Goal: Information Seeking & Learning: Find contact information

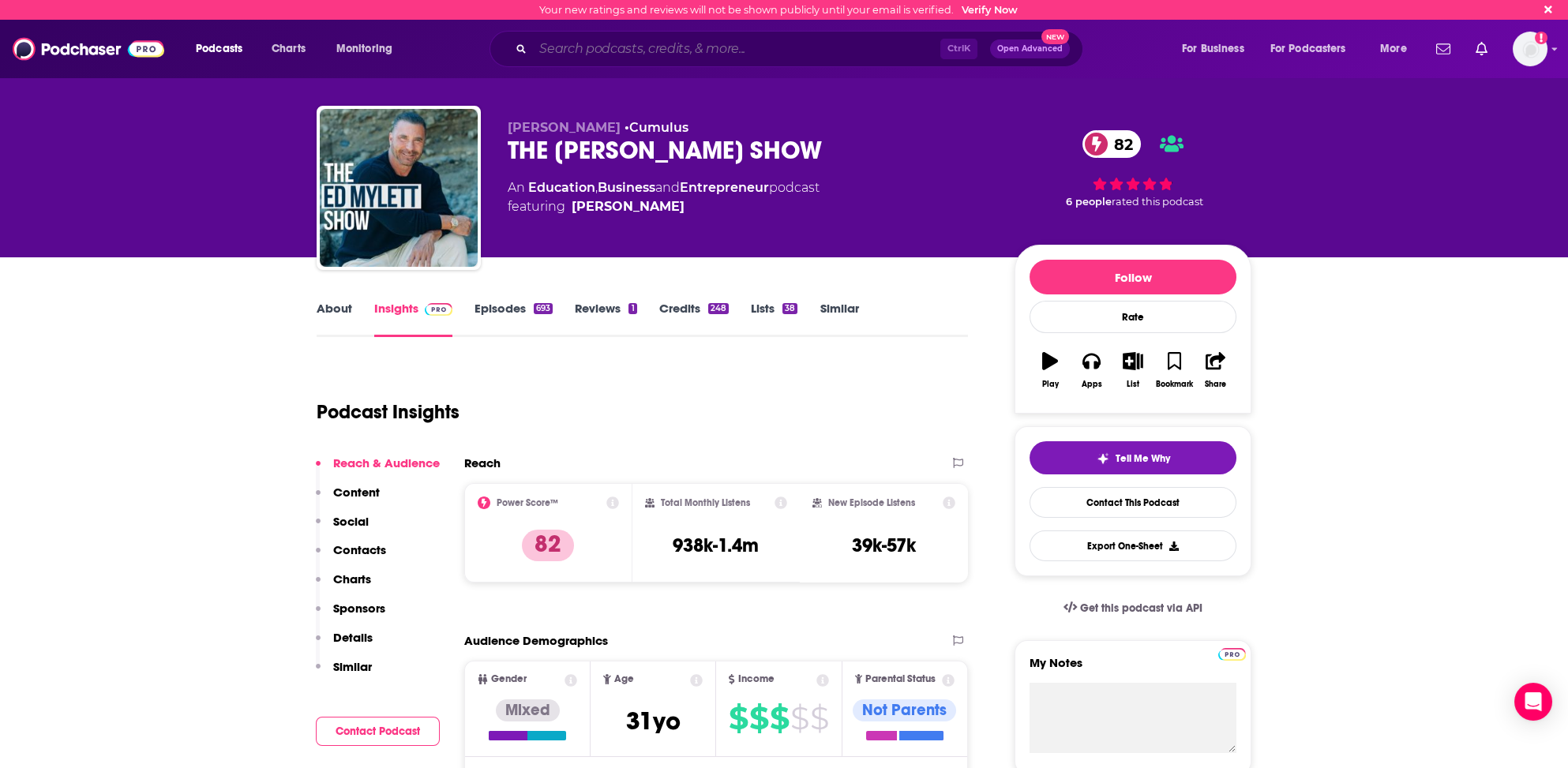
click at [610, 45] on input "Search podcasts, credits, & more..." at bounding box center [737, 48] width 408 height 25
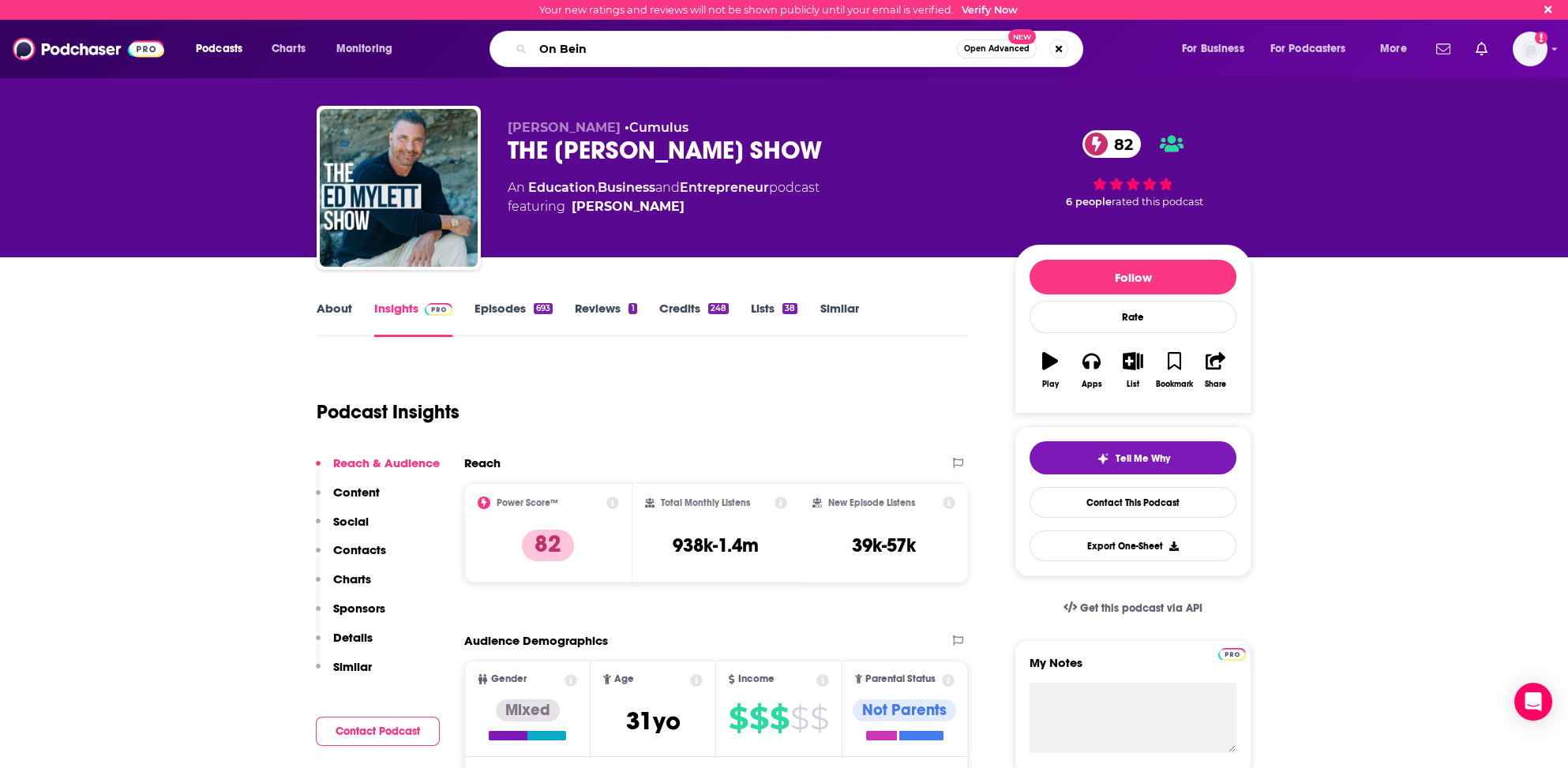
type input "On Being"
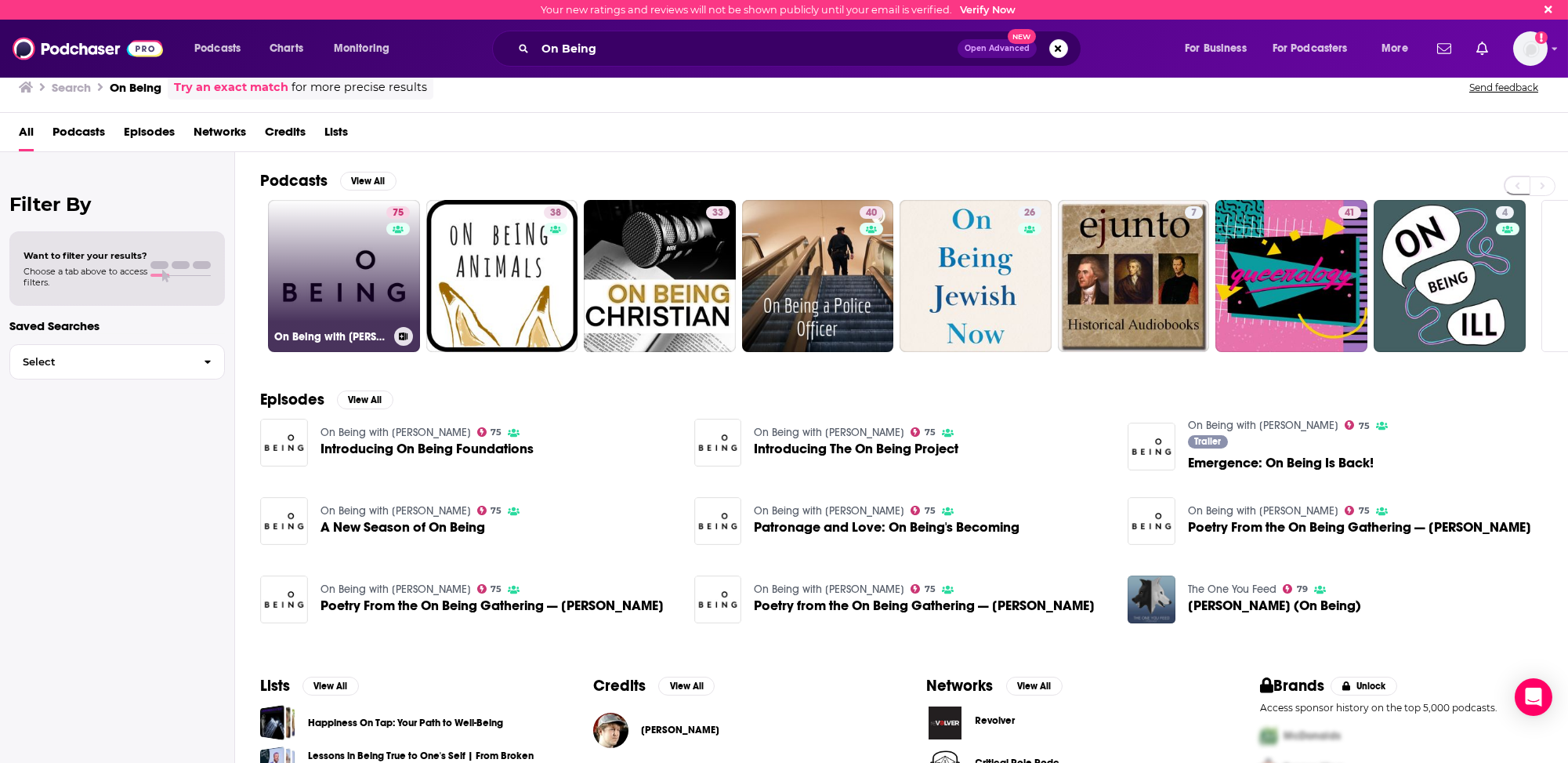
click at [322, 293] on link "75 On Being with [PERSON_NAME]" at bounding box center [344, 276] width 152 height 152
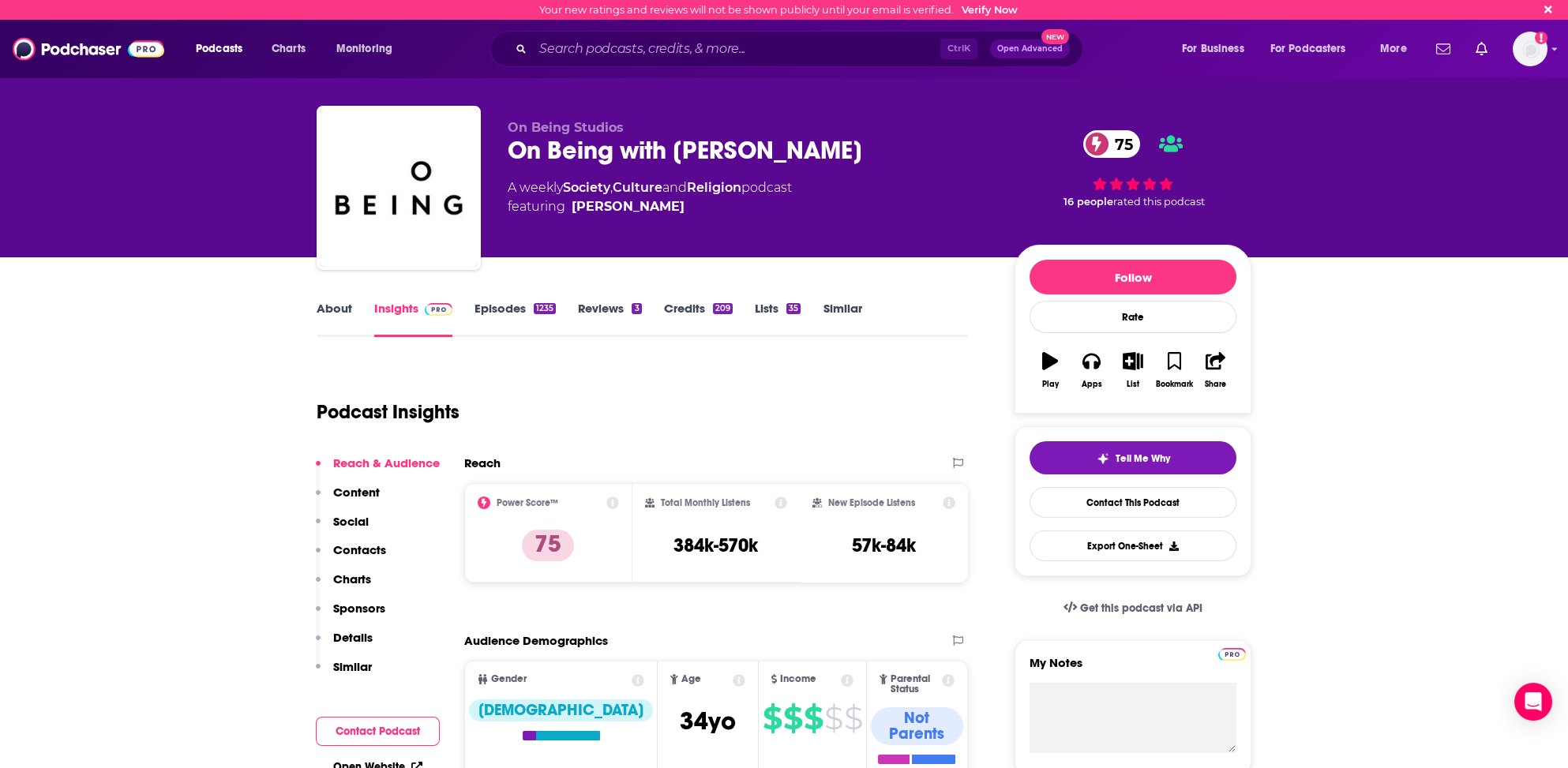
click at [358, 545] on p "Contacts" at bounding box center [359, 549] width 53 height 15
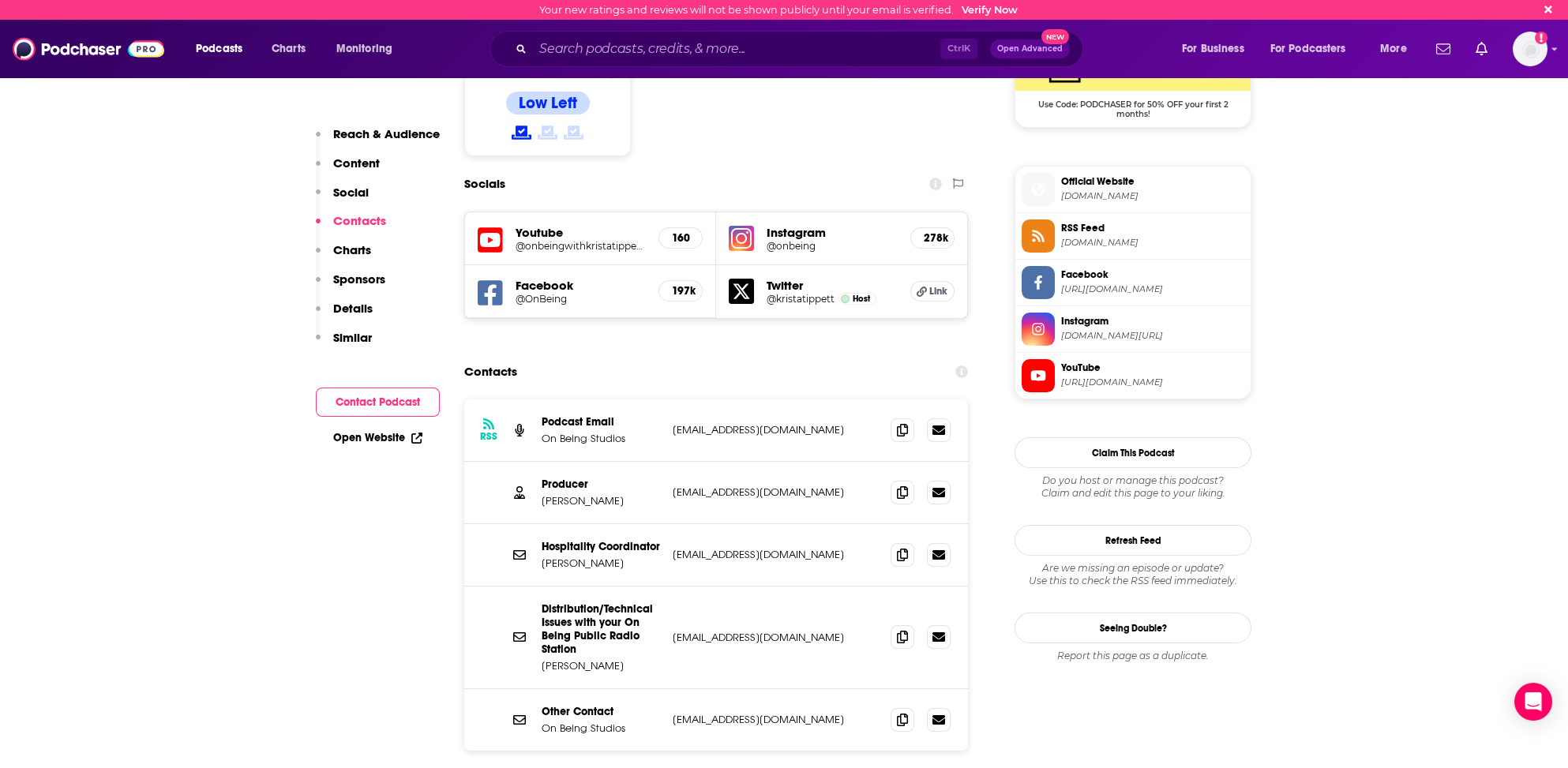
scroll to position [1352, 0]
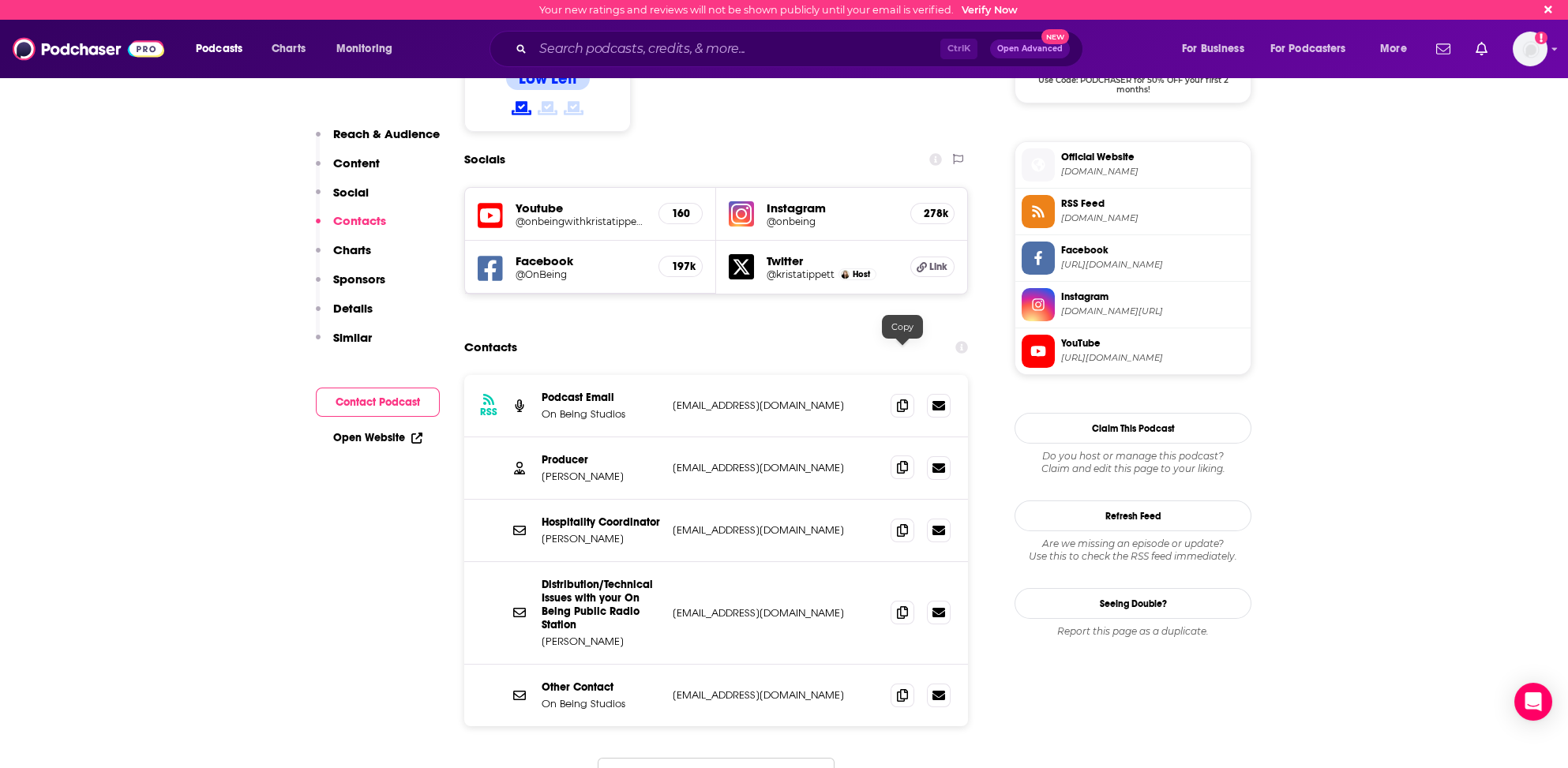
click at [905, 461] on icon at bounding box center [902, 467] width 11 height 13
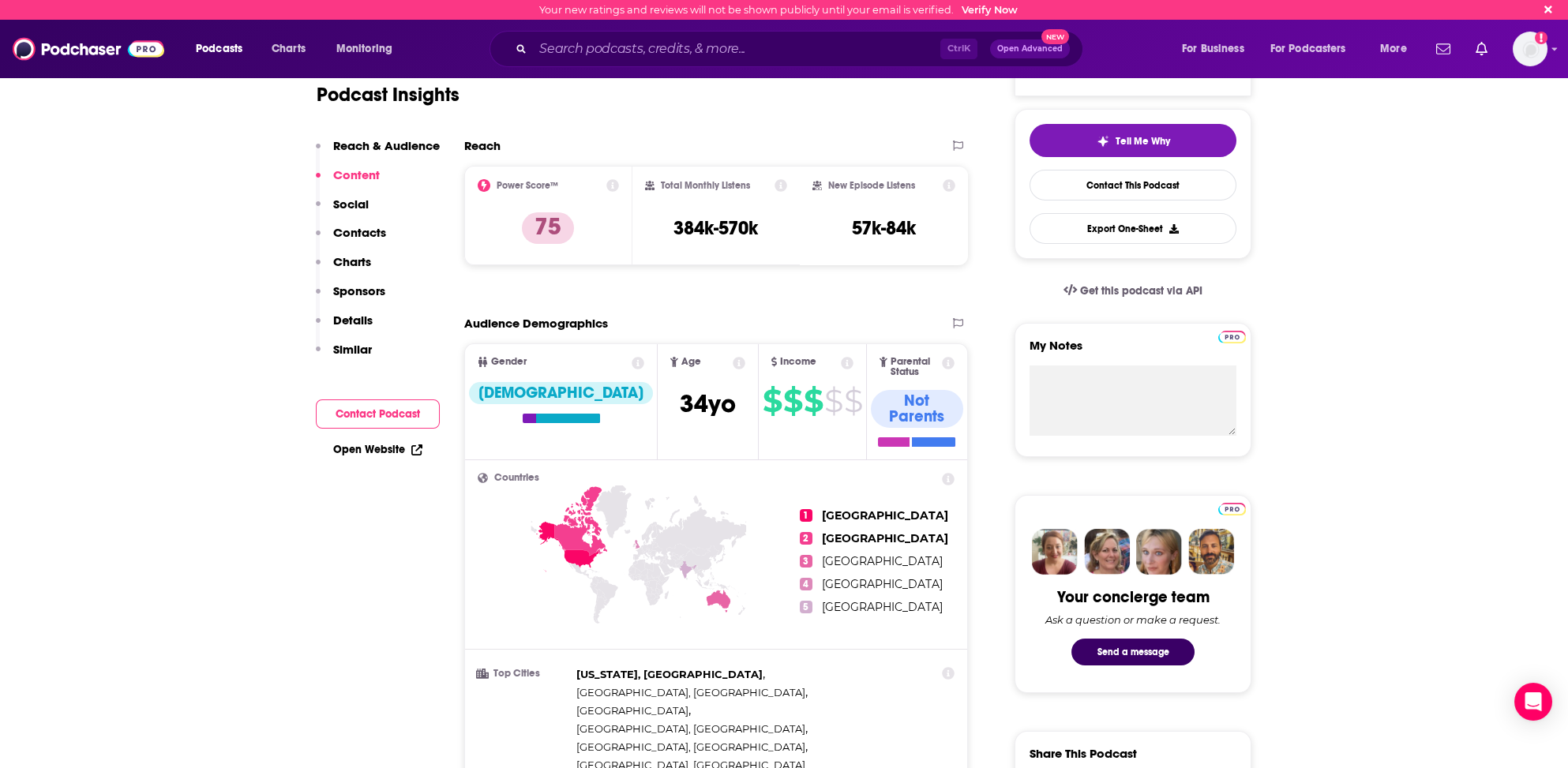
scroll to position [247, 0]
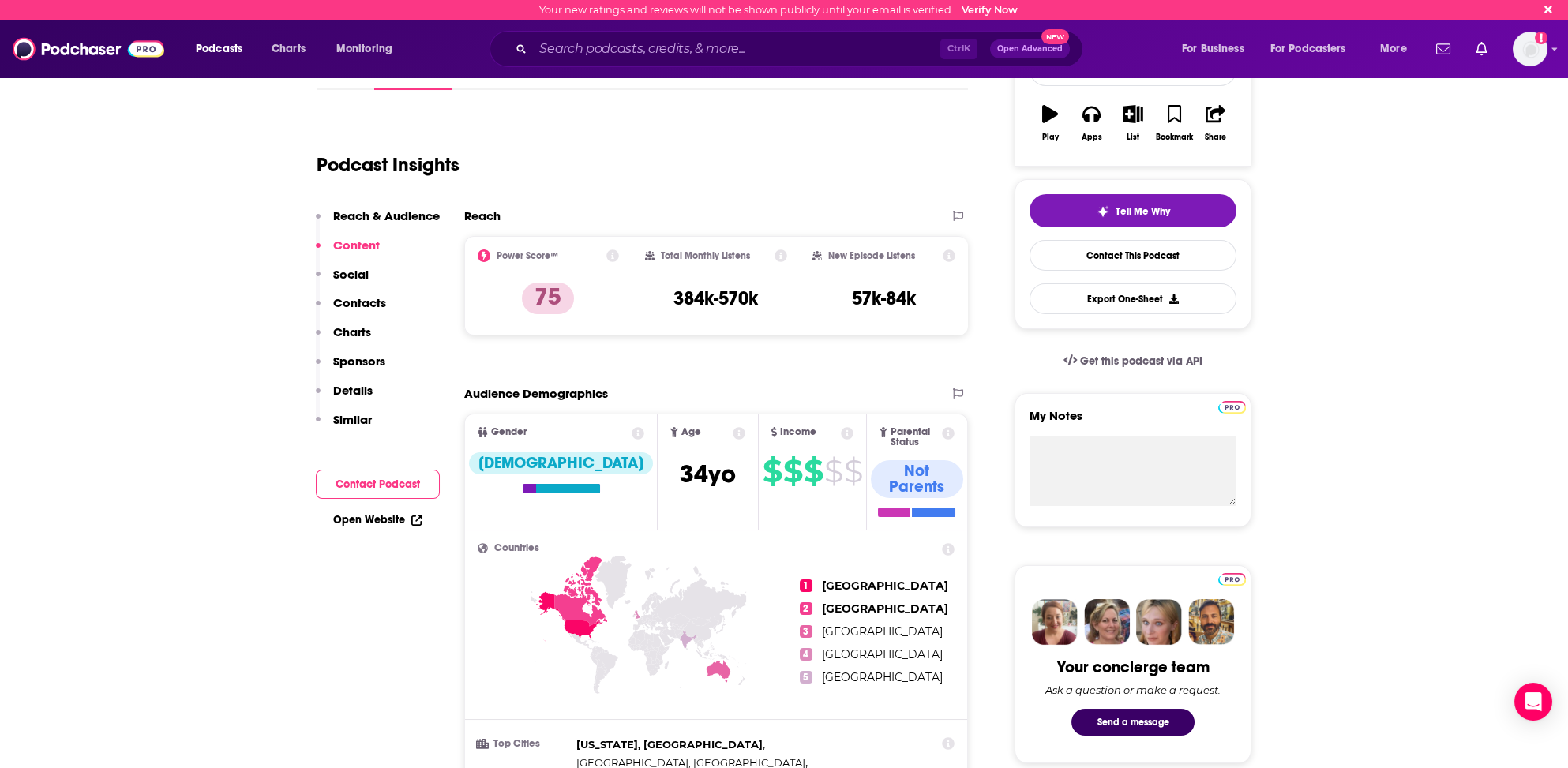
click at [339, 65] on div "Podcasts Charts Monitoring Ctrl K Open Advanced New For Business For Podcasters…" at bounding box center [803, 49] width 1237 height 36
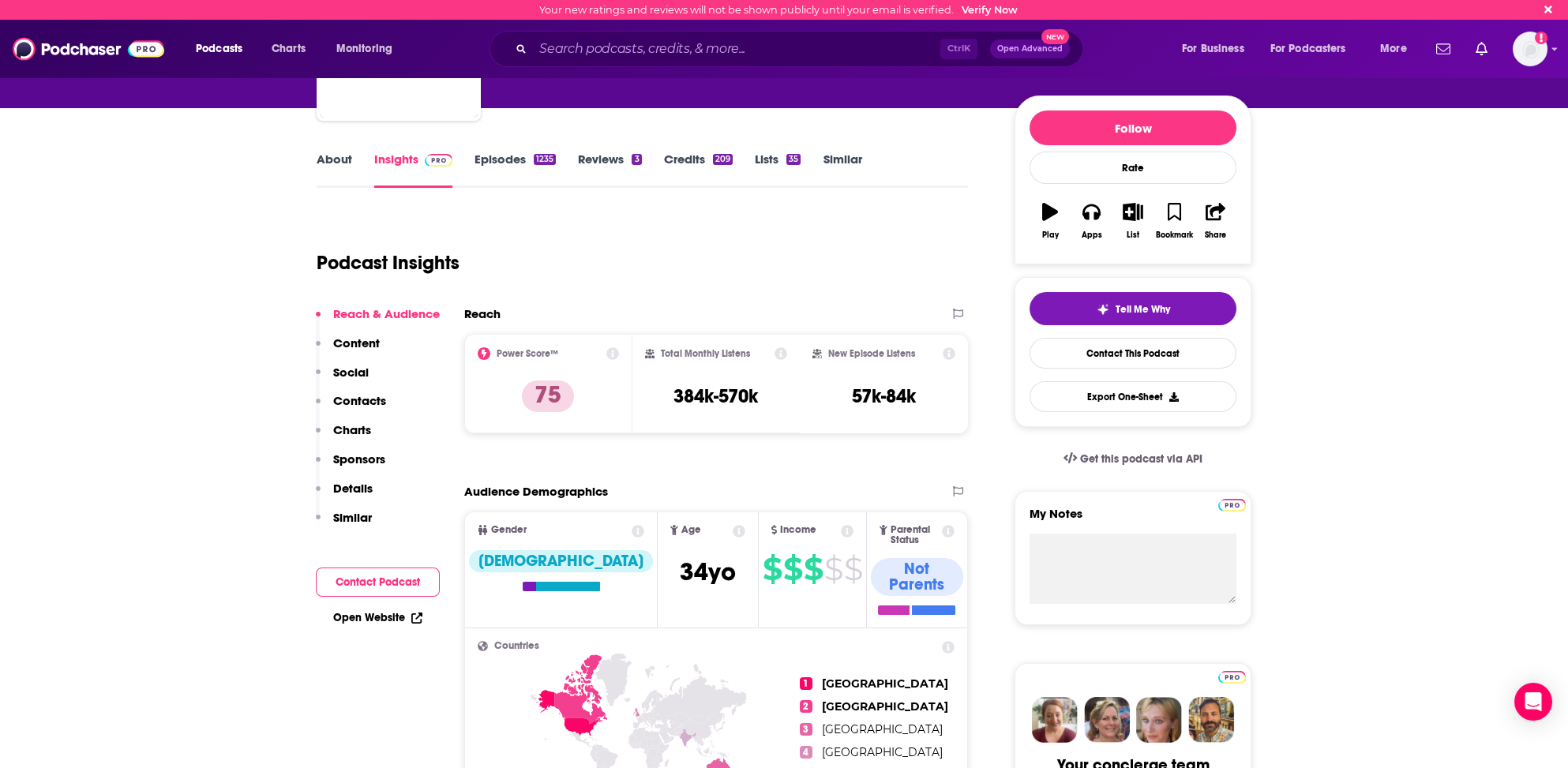
scroll to position [90, 0]
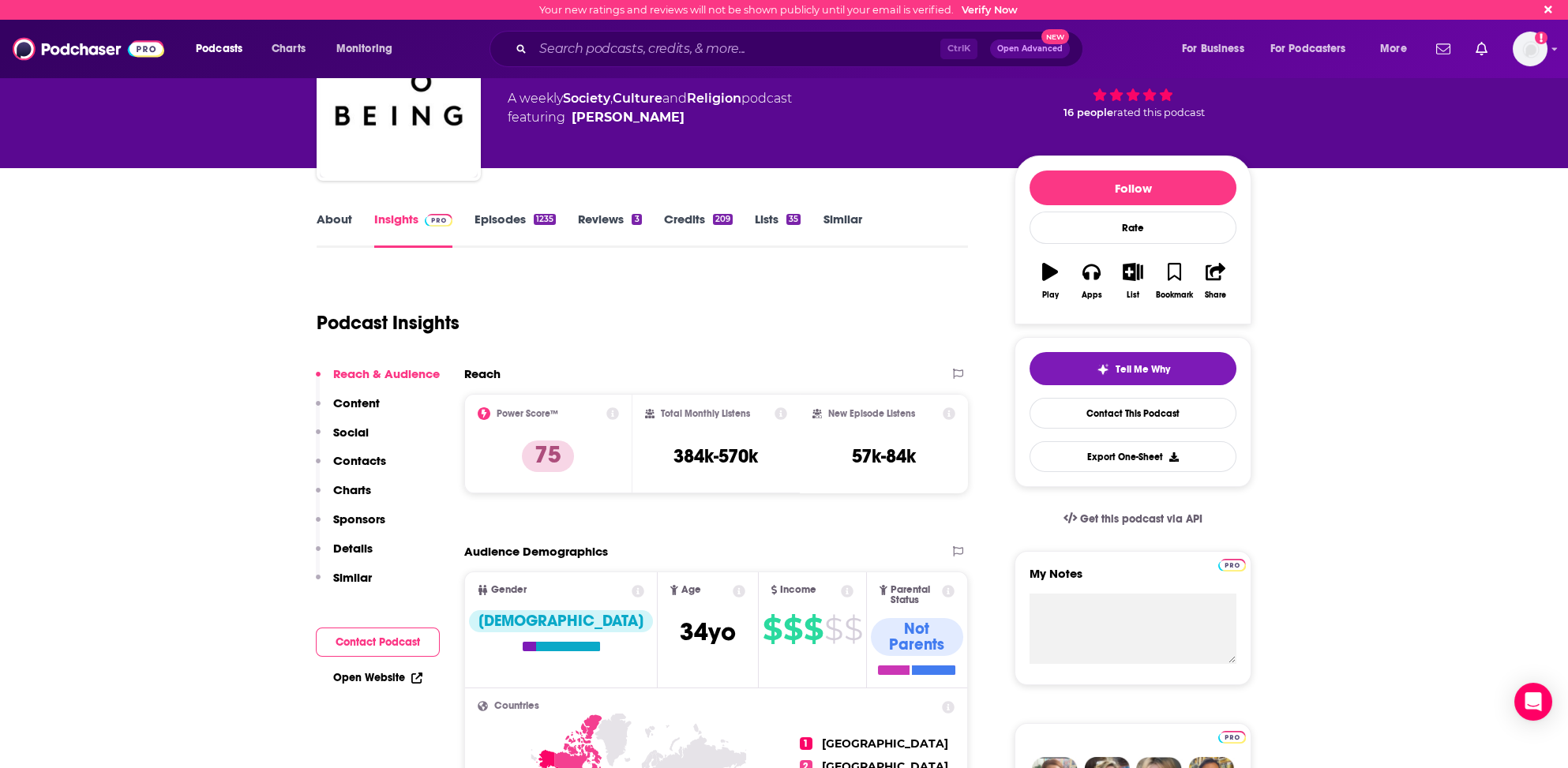
click at [336, 217] on link "About" at bounding box center [334, 230] width 35 height 36
